Goal: Task Accomplishment & Management: Use online tool/utility

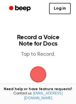
click at [40, 78] on span "button" at bounding box center [38, 74] width 19 height 19
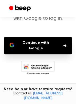
scroll to position [27, 0]
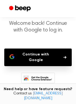
click at [46, 58] on button "Continue with Google" at bounding box center [37, 58] width 67 height 18
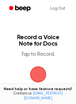
click at [41, 73] on span "button" at bounding box center [38, 75] width 26 height 26
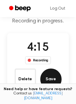
scroll to position [53, 0]
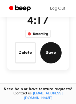
click at [50, 55] on button "Save" at bounding box center [50, 52] width 21 height 21
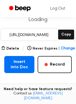
scroll to position [81, 0]
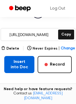
click at [22, 59] on button "Insert into Doc" at bounding box center [19, 64] width 30 height 17
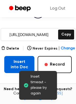
click at [22, 59] on button "Insert into Doc" at bounding box center [19, 64] width 30 height 17
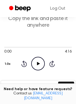
scroll to position [83, 0]
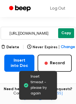
click at [60, 33] on button "Copy" at bounding box center [66, 33] width 16 height 10
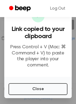
scroll to position [139, 0]
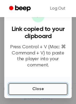
click at [43, 88] on button "Close" at bounding box center [38, 89] width 59 height 12
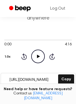
scroll to position [86, 0]
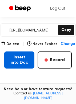
click at [23, 61] on button "Insert into Doc" at bounding box center [19, 59] width 30 height 17
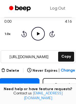
scroll to position [80, 0]
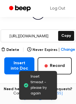
click at [40, 79] on span "Insert timeout - please try again" at bounding box center [42, 85] width 22 height 22
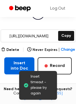
click at [14, 63] on button "Insert into Doc" at bounding box center [19, 65] width 30 height 17
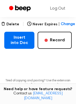
scroll to position [107, 0]
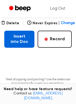
click at [15, 36] on button "Insert into Doc" at bounding box center [19, 39] width 30 height 17
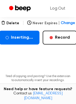
click at [65, 23] on span "Change" at bounding box center [68, 24] width 14 height 6
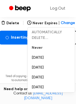
click at [9, 54] on main "Your Recording is Ready Copy the link and paste it anywhere 0:00 4:16 Your brow…" at bounding box center [38, 4] width 76 height 223
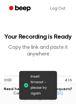
scroll to position [0, 0]
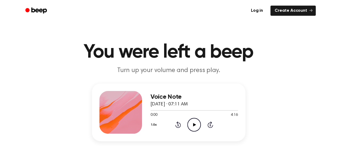
drag, startPoint x: 210, startPoint y: 90, endPoint x: 245, endPoint y: 102, distance: 36.8
click at [244, 94] on div "Voice Note September 4, 2025 · 07:11 AM 0:00 4:16 Your browser does not support…" at bounding box center [169, 113] width 154 height 58
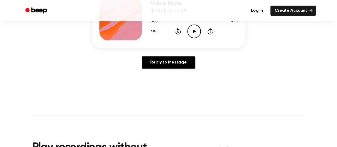
scroll to position [80, 0]
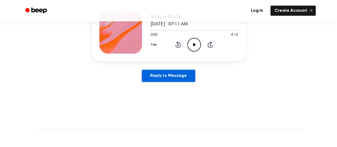
click at [179, 80] on link "Reply to Message" at bounding box center [168, 76] width 53 height 12
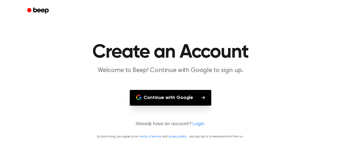
click at [180, 101] on button "Continue with Google" at bounding box center [171, 98] width 82 height 16
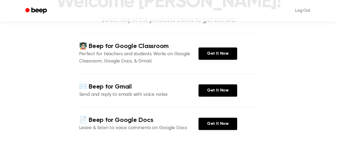
scroll to position [80, 0]
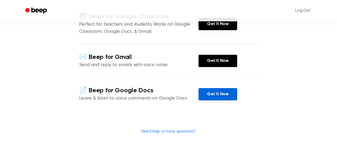
click at [226, 96] on link "Get It Now" at bounding box center [218, 94] width 39 height 12
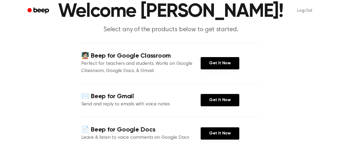
scroll to position [0, 0]
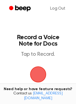
click at [39, 71] on span "button" at bounding box center [38, 74] width 18 height 18
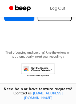
scroll to position [80, 0]
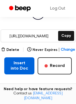
click at [16, 66] on button "Insert into Doc" at bounding box center [19, 65] width 30 height 17
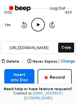
scroll to position [0, 0]
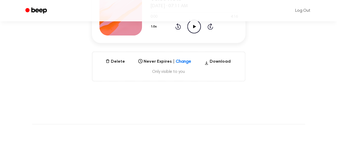
scroll to position [107, 0]
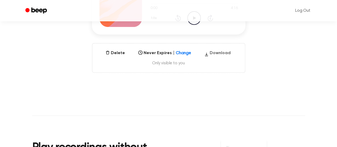
click at [220, 56] on button "Download" at bounding box center [217, 54] width 31 height 9
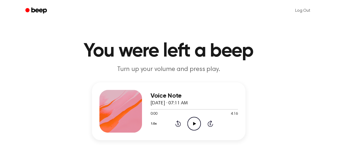
scroll to position [0, 0]
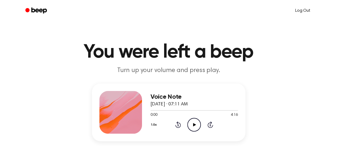
click at [306, 12] on link "Log Out" at bounding box center [303, 10] width 26 height 13
